Goal: Task Accomplishment & Management: Manage account settings

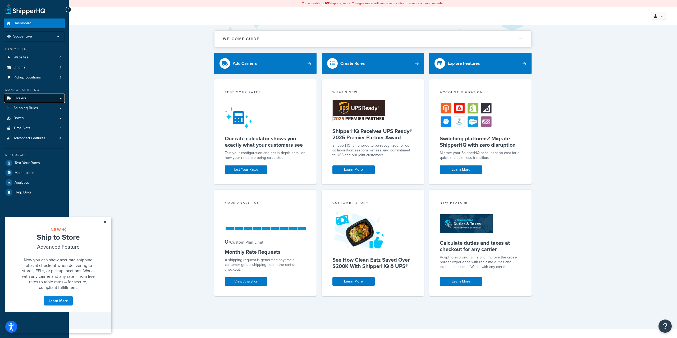
click at [35, 98] on link "Carriers" at bounding box center [34, 99] width 61 height 10
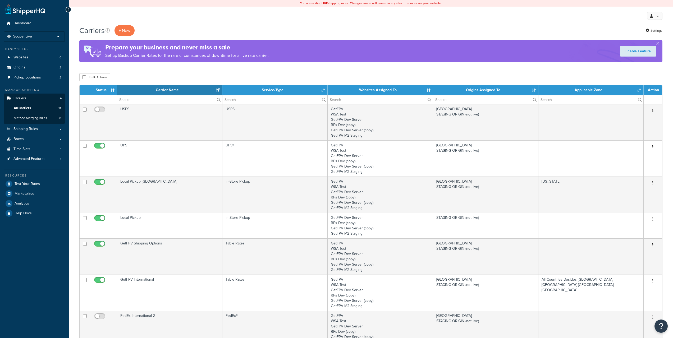
select select "15"
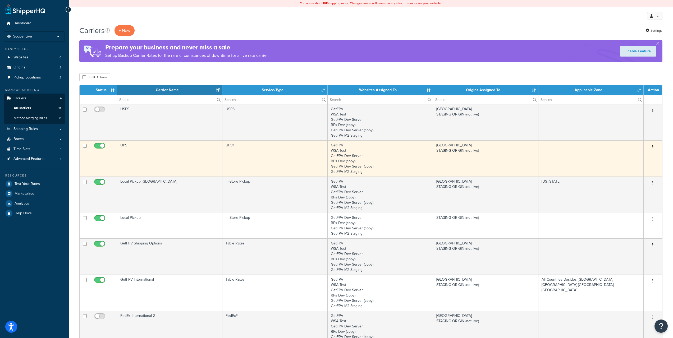
click at [653, 146] on icon "button" at bounding box center [652, 147] width 1 height 4
click at [640, 159] on link "Edit" at bounding box center [631, 157] width 42 height 11
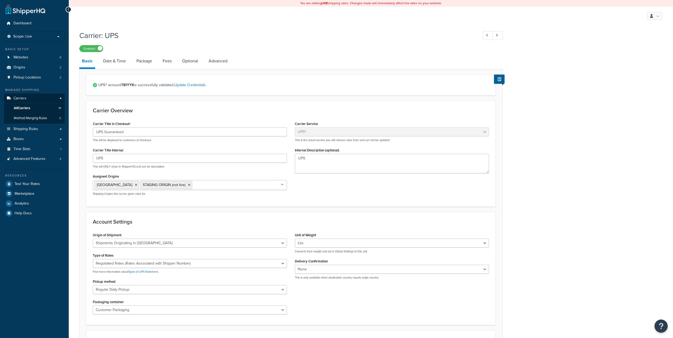
select select "ups"
select select "us"
click at [118, 62] on link "Date & Time" at bounding box center [114, 61] width 28 height 13
select select "Md"
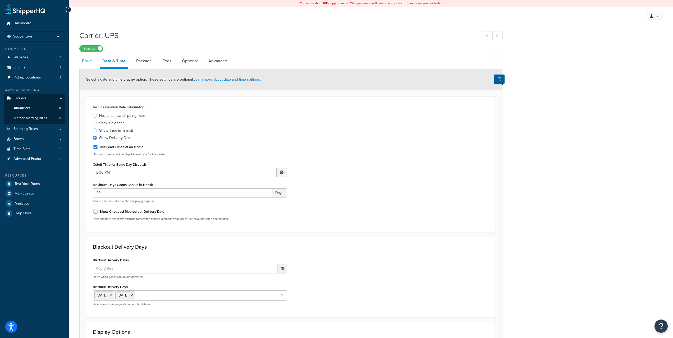
click at [86, 59] on link "Basic" at bounding box center [86, 61] width 15 height 13
select select "ups"
select select "us"
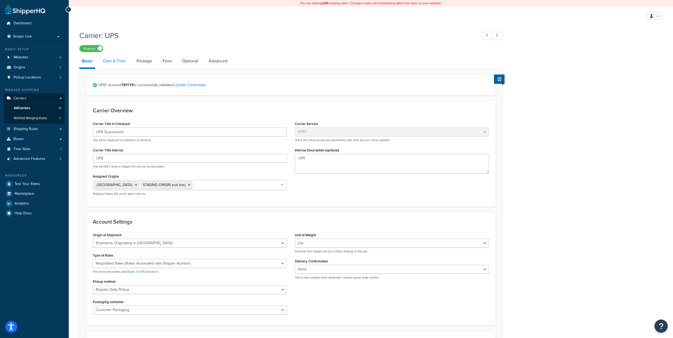
click at [112, 60] on link "Date & Time" at bounding box center [114, 61] width 28 height 13
select select "Md"
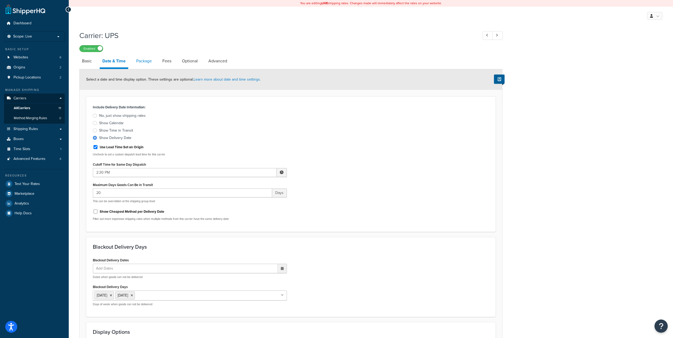
click at [152, 62] on link "Package" at bounding box center [143, 61] width 21 height 13
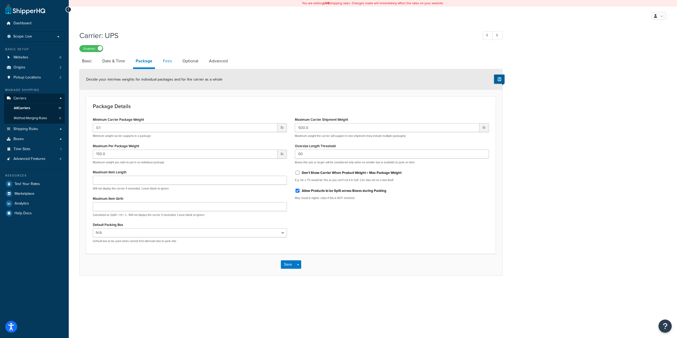
click at [168, 64] on link "Fees" at bounding box center [167, 61] width 14 height 13
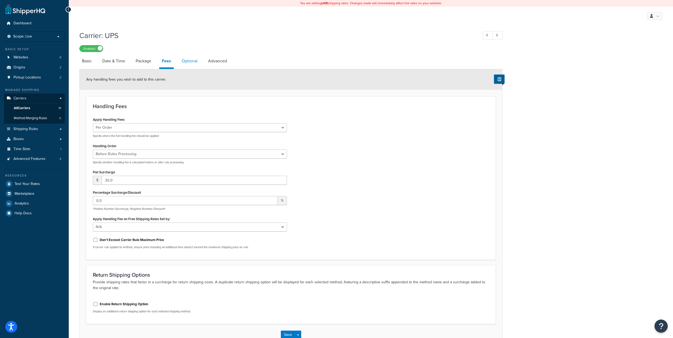
click at [192, 64] on link "Optional" at bounding box center [189, 61] width 21 height 13
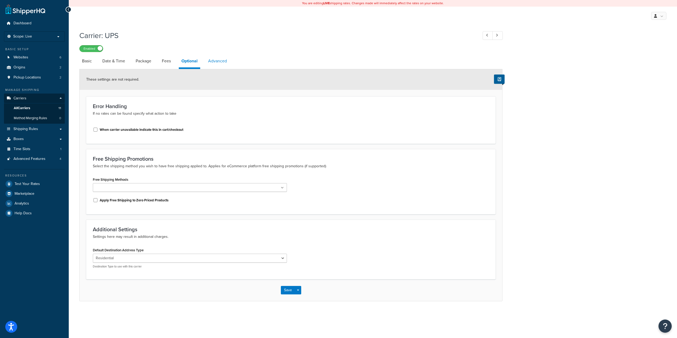
click at [223, 59] on link "Advanced" at bounding box center [217, 61] width 24 height 13
select select "false"
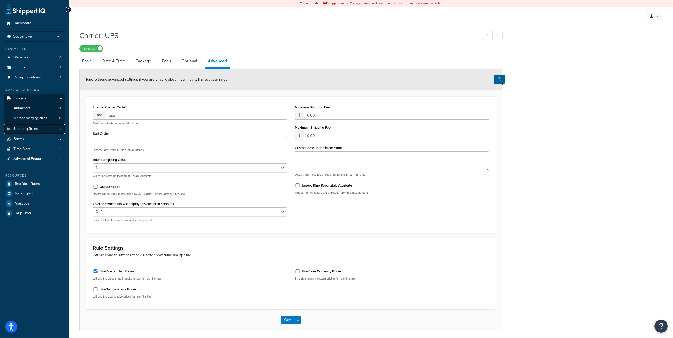
click at [29, 129] on span "Shipping Rules" at bounding box center [25, 129] width 25 height 4
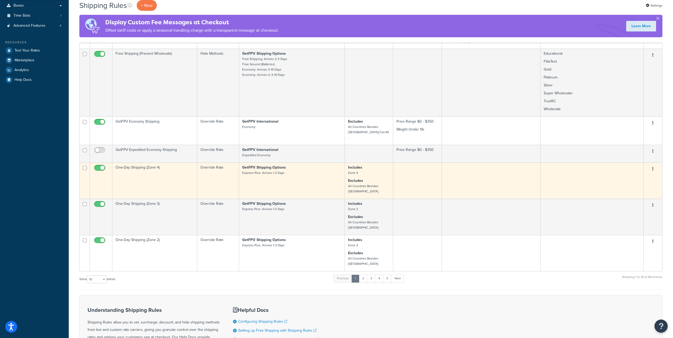
scroll to position [176, 0]
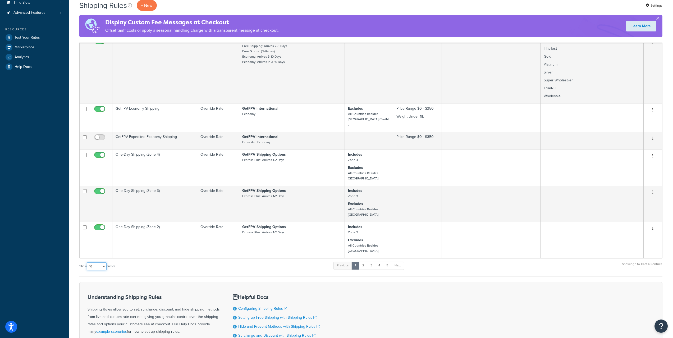
click at [99, 262] on select "10 15 25 50 100 1000" at bounding box center [97, 266] width 20 height 8
select select "50"
click at [87, 262] on select "10 15 25 50 100 1000" at bounding box center [97, 266] width 20 height 8
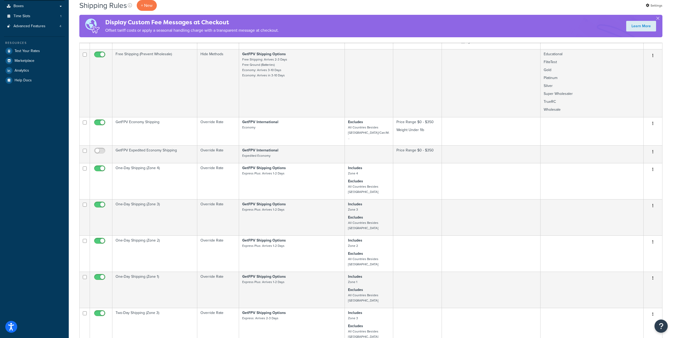
scroll to position [136, 0]
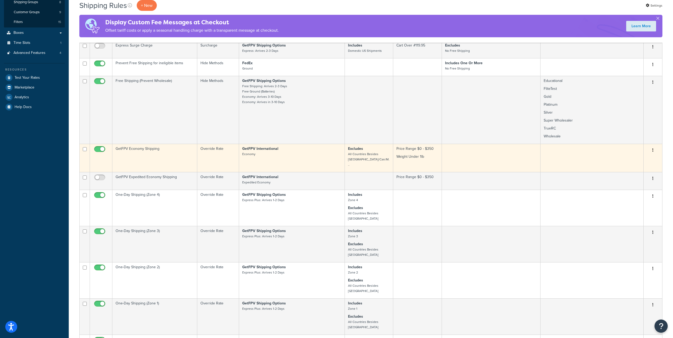
click at [654, 146] on button "button" at bounding box center [652, 150] width 7 height 8
click at [646, 155] on link "Edit" at bounding box center [635, 160] width 42 height 11
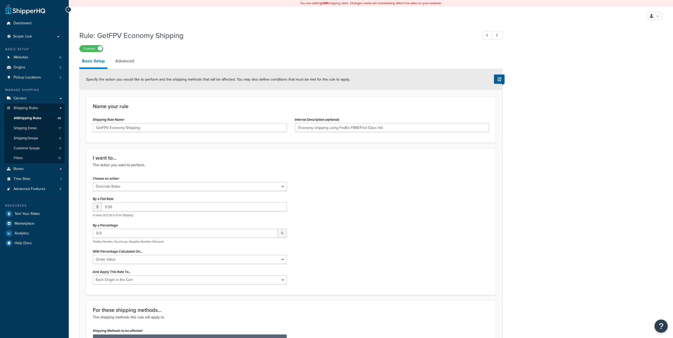
select select "OVERRIDE"
select select "LOCATION"
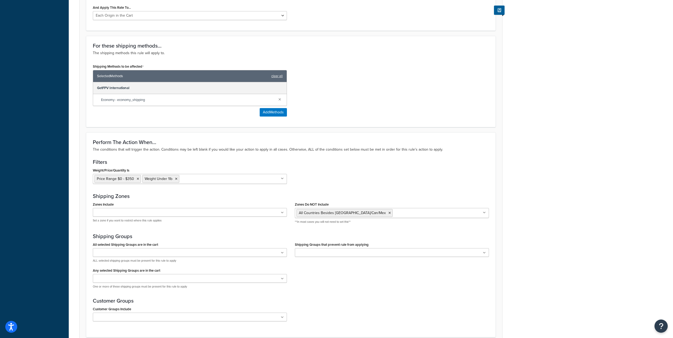
scroll to position [308, 0]
